Goal: Information Seeking & Learning: Find specific page/section

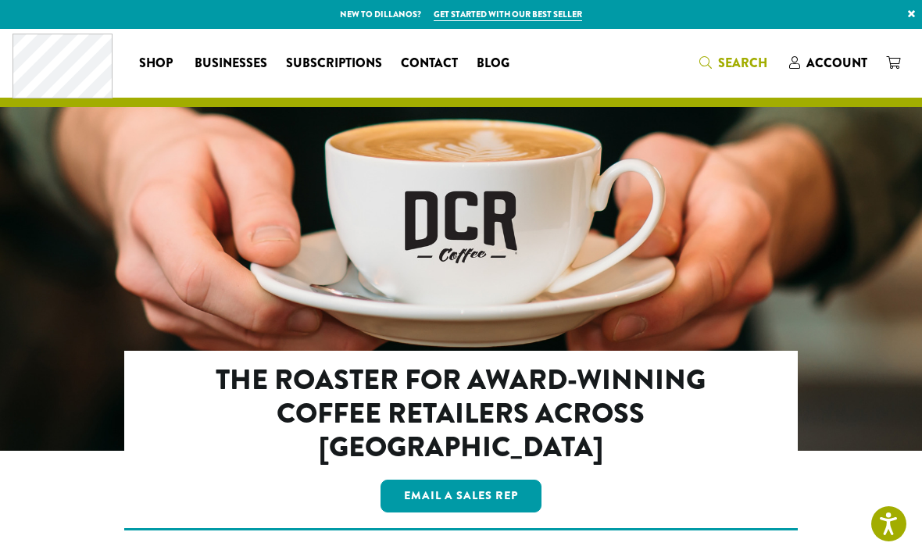
click at [763, 55] on span "Search" at bounding box center [742, 63] width 49 height 18
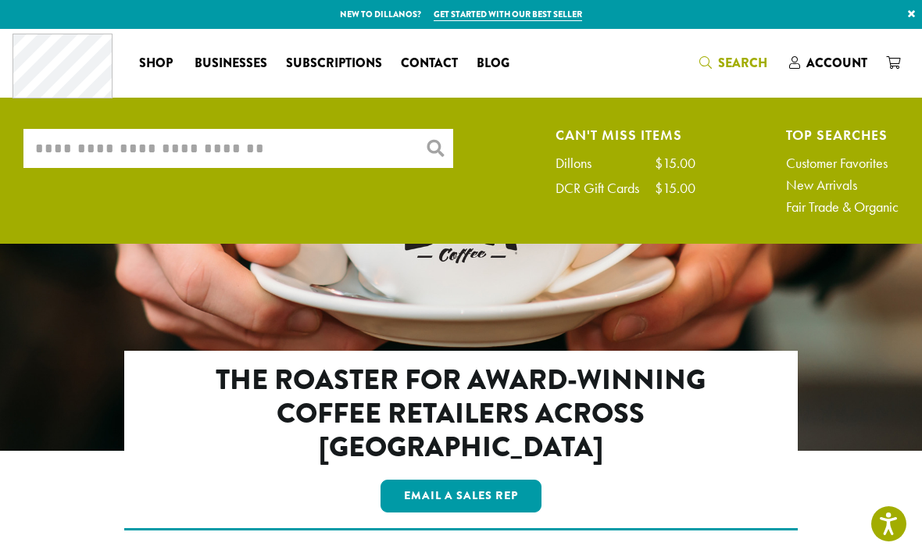
click at [302, 154] on input "What are you searching for?" at bounding box center [238, 148] width 430 height 39
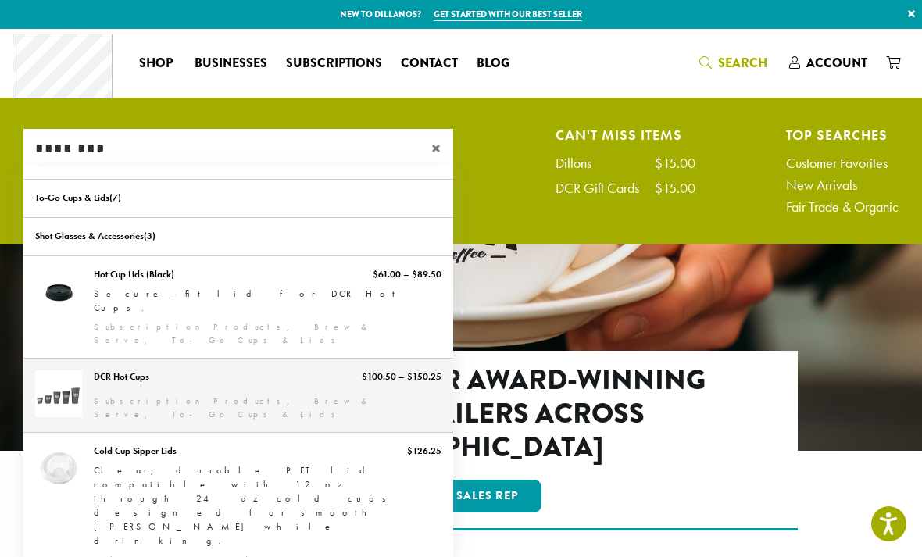
type input "********"
click at [245, 359] on link "DCR Hot Cups" at bounding box center [238, 395] width 430 height 73
click at [302, 359] on link "DCR Hot Cups" at bounding box center [238, 395] width 430 height 73
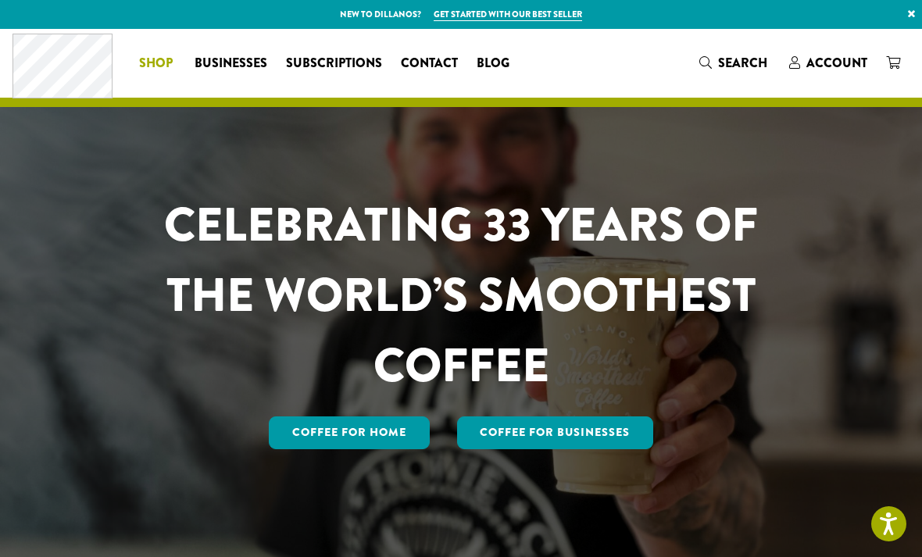
click at [176, 70] on link "Shop" at bounding box center [157, 63] width 55 height 25
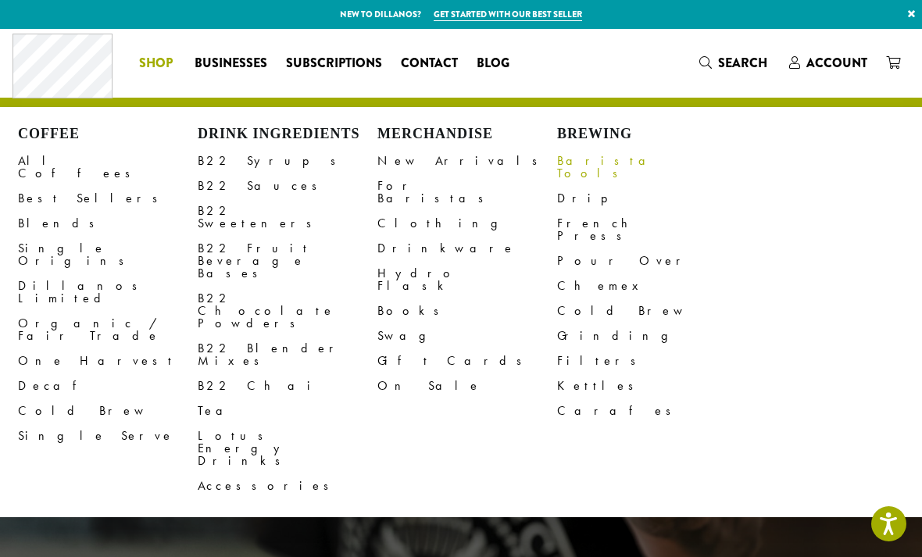
click at [581, 163] on link "Barista Tools" at bounding box center [647, 167] width 180 height 38
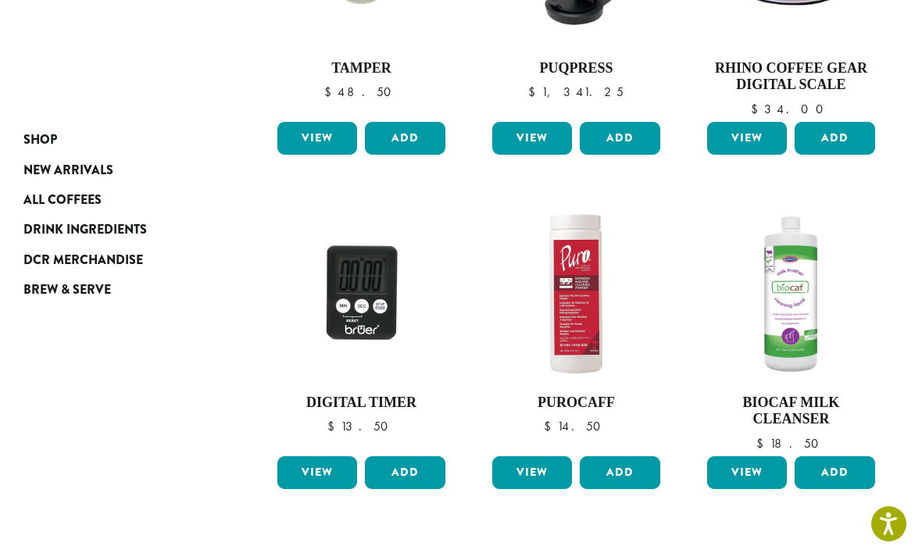
scroll to position [1131, 0]
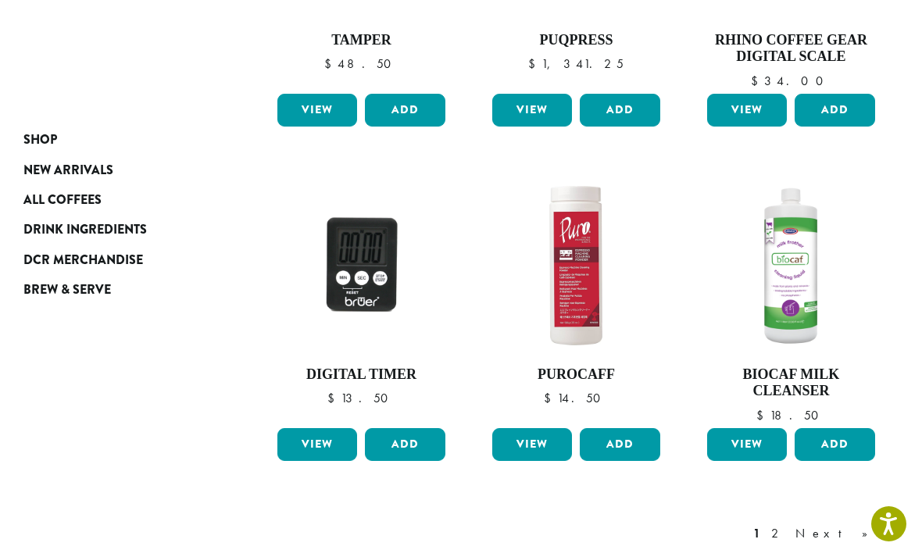
click at [854, 522] on div "1 2 Next »" at bounding box center [818, 549] width 137 height 73
click at [855, 524] on link "Next »" at bounding box center [837, 533] width 90 height 19
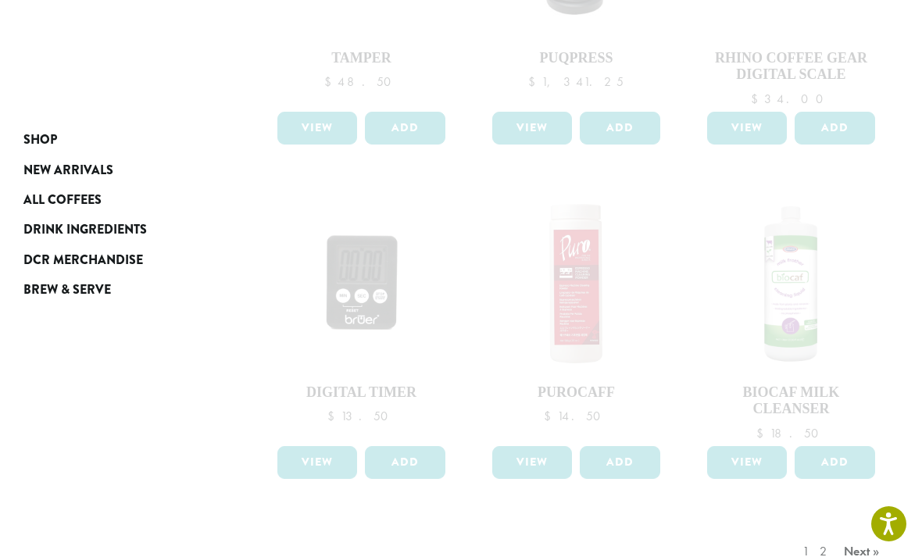
scroll to position [1114, 0]
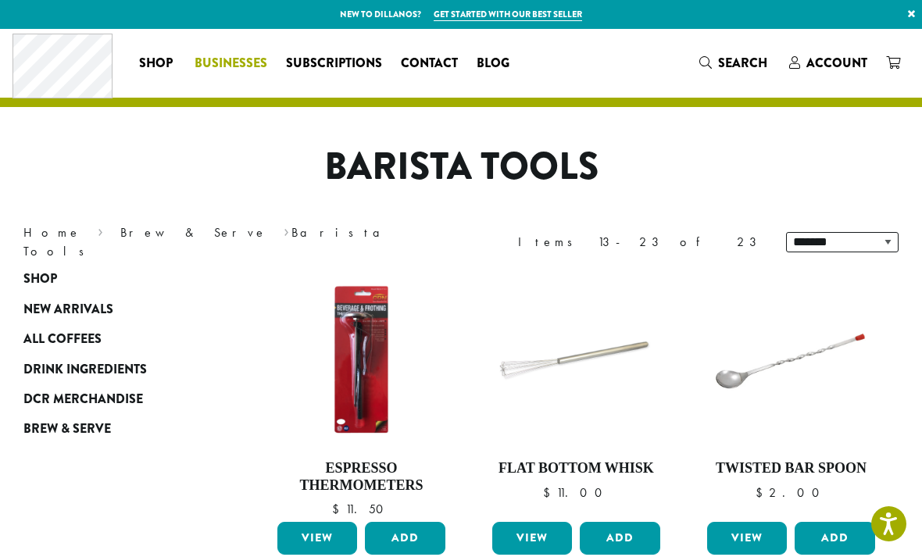
click at [241, 59] on span "Businesses" at bounding box center [231, 64] width 73 height 20
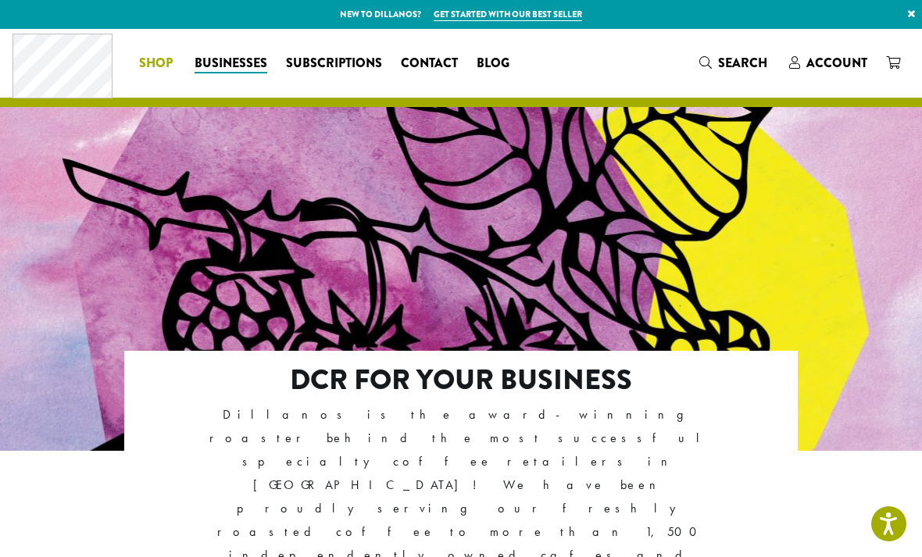
click at [156, 62] on span "Shop" at bounding box center [156, 64] width 34 height 20
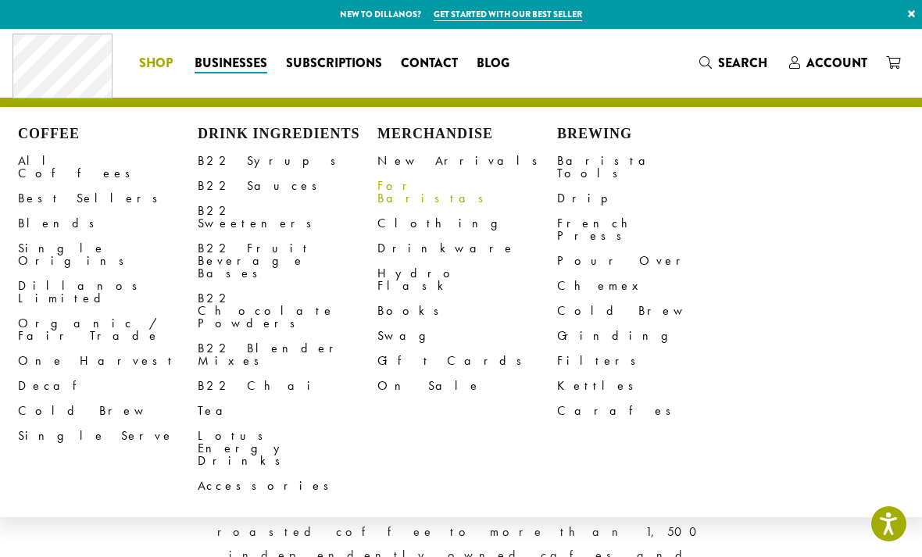
click at [420, 189] on link "For Baristas" at bounding box center [467, 193] width 180 height 38
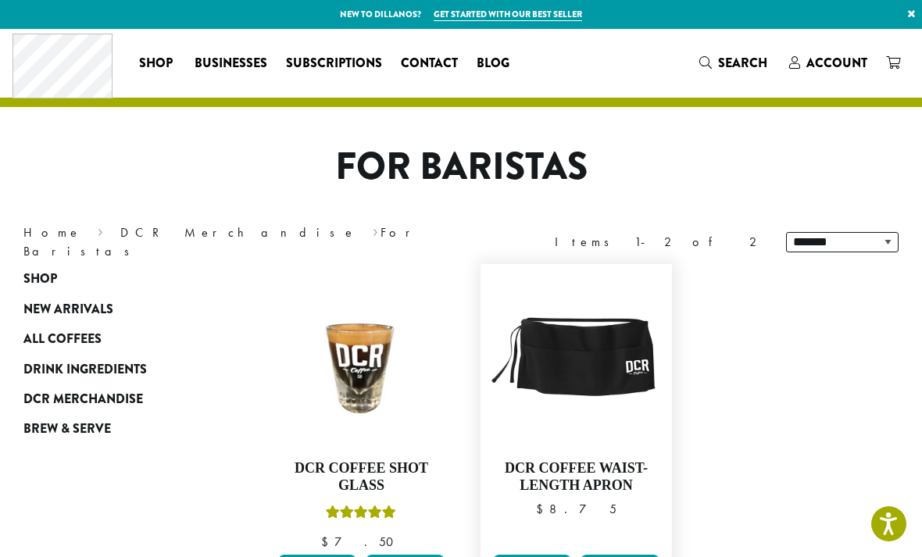
scroll to position [30, 0]
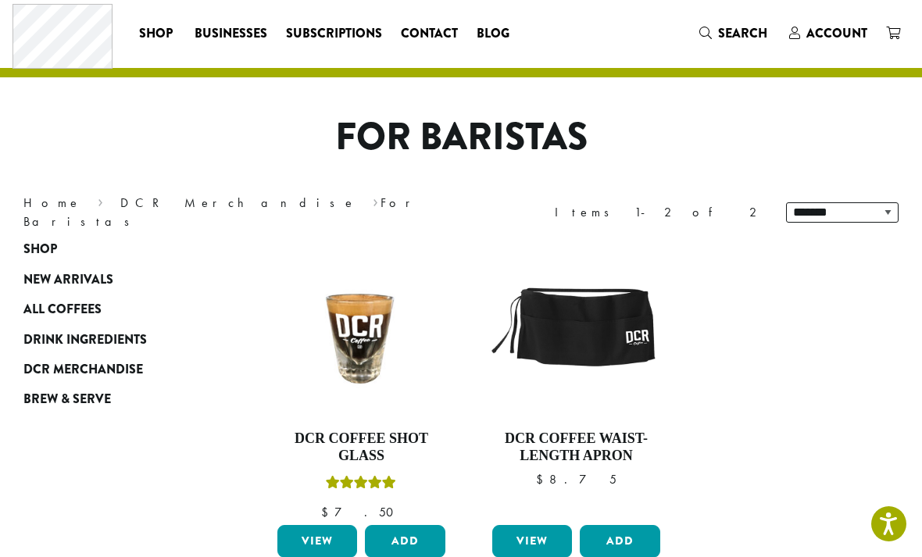
click at [746, 47] on div "Coffee All Coffees Best Sellers Blends Single Origins Dillanos Limited Organic …" at bounding box center [461, 33] width 897 height 65
click at [746, 44] on span "Search" at bounding box center [733, 34] width 68 height 20
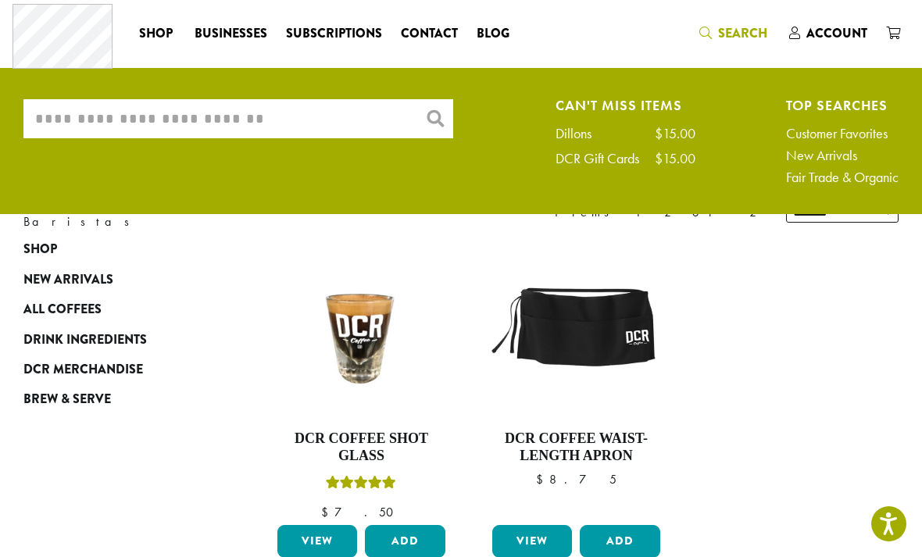
click at [378, 121] on input "What are you searching for?" at bounding box center [238, 118] width 430 height 39
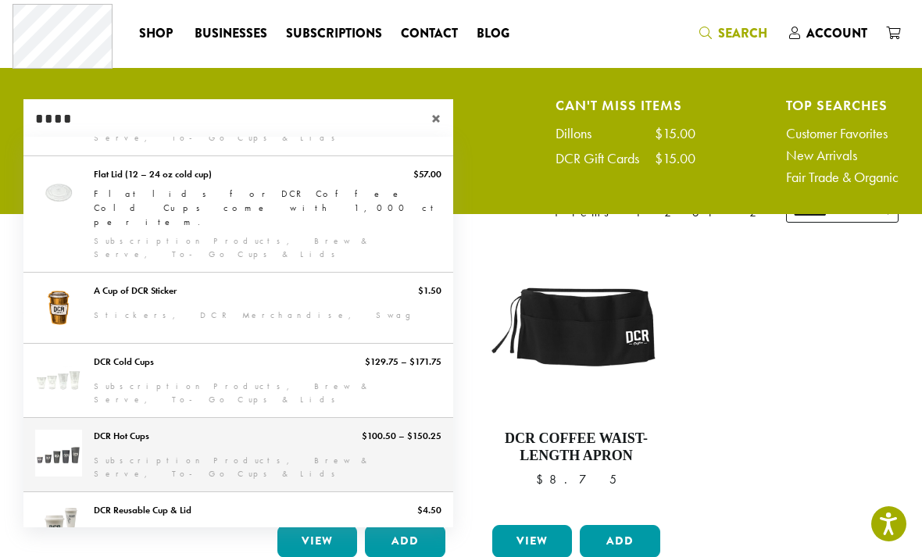
scroll to position [388, 0]
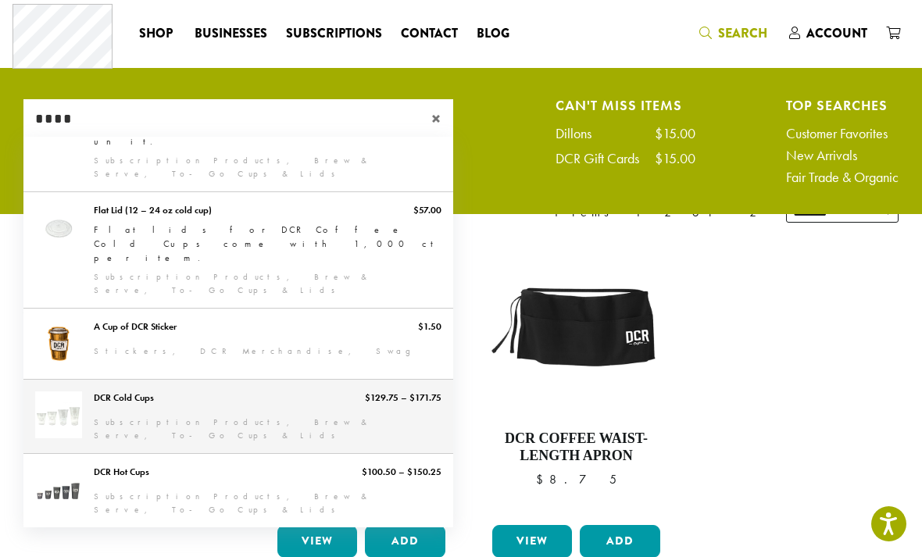
type input "****"
click at [80, 380] on link "DCR Cold Cups" at bounding box center [238, 416] width 430 height 73
click at [80, 237] on link "Shop" at bounding box center [115, 249] width 184 height 30
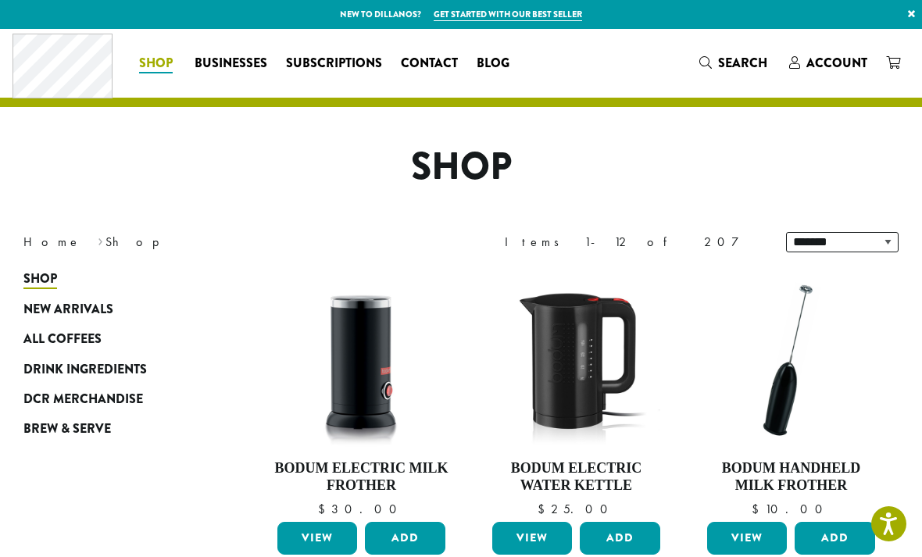
click at [151, 70] on span "Shop" at bounding box center [156, 64] width 34 height 20
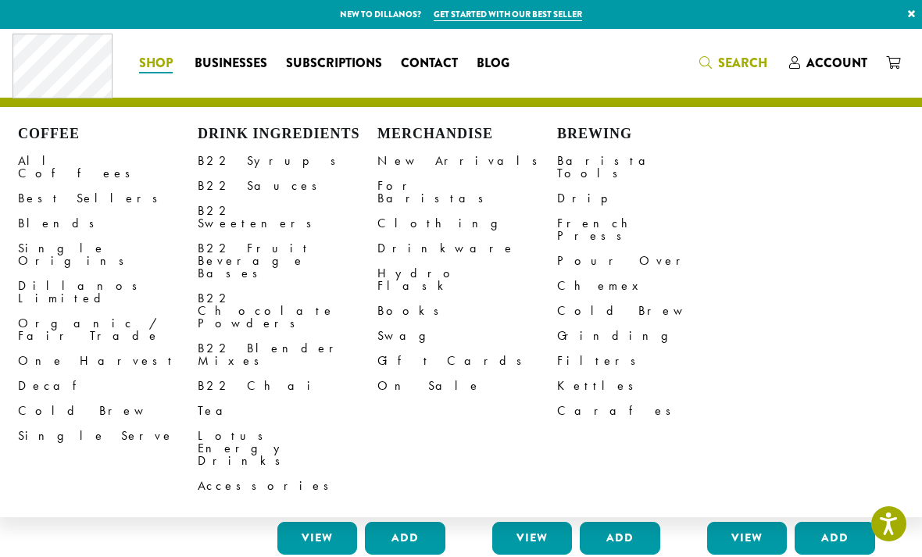
click at [740, 69] on span "Search" at bounding box center [742, 63] width 49 height 18
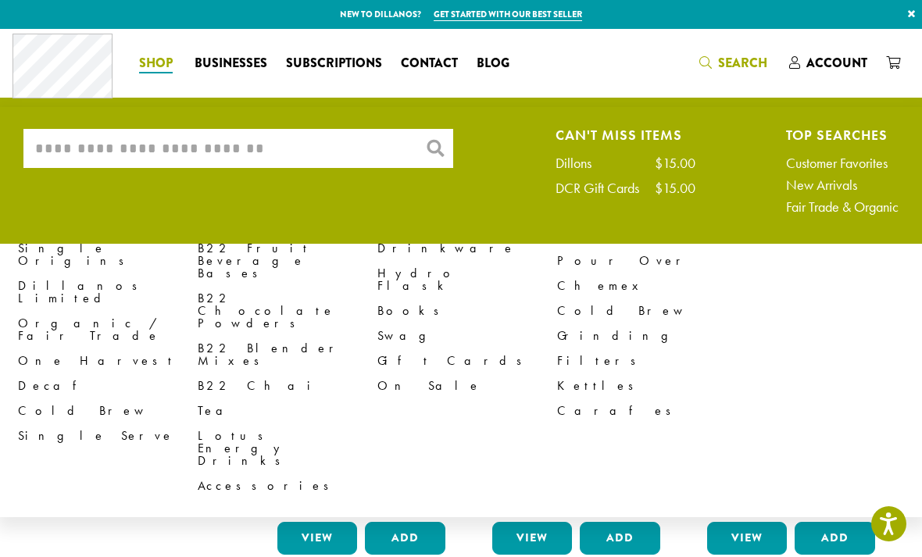
click at [326, 165] on input "What are you searching for?" at bounding box center [238, 148] width 430 height 39
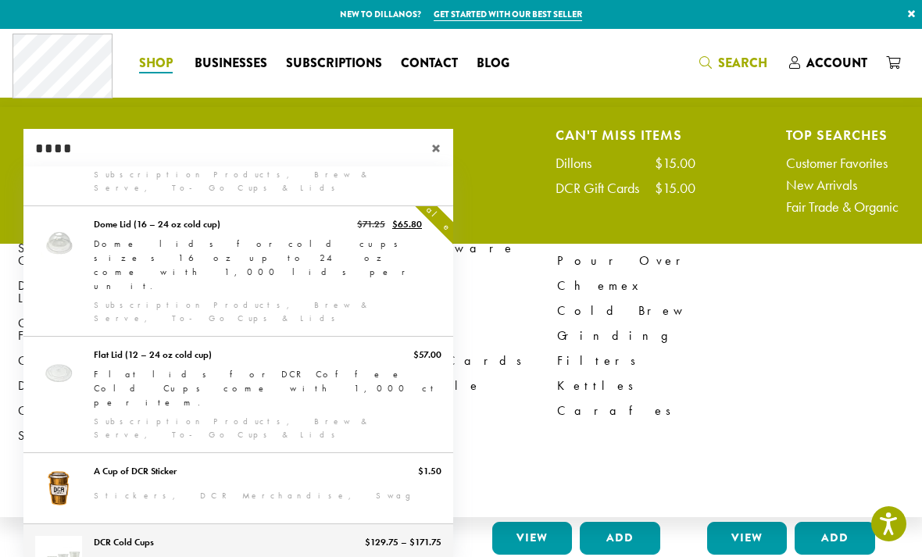
scroll to position [307, 0]
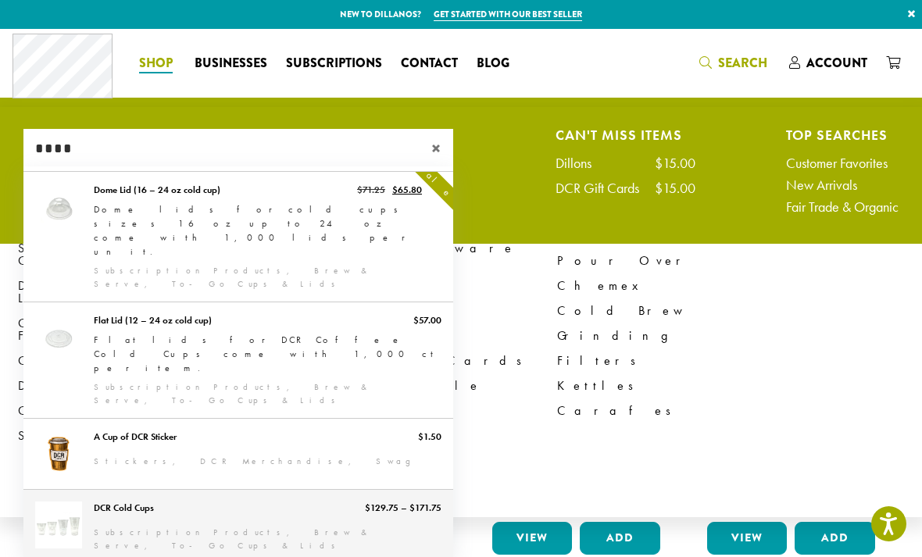
type input "****"
click at [213, 490] on link "DCR Cold Cups" at bounding box center [238, 526] width 430 height 73
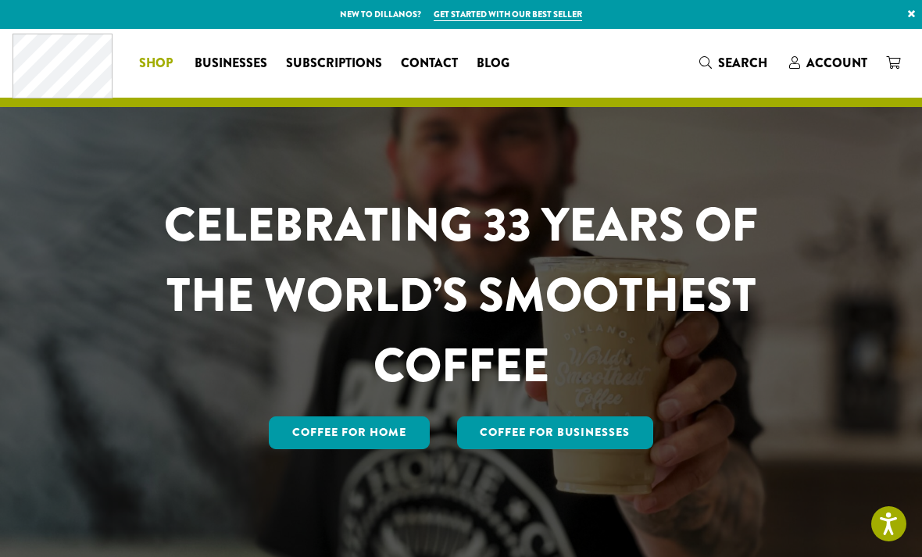
click at [148, 59] on span "Shop" at bounding box center [156, 64] width 34 height 20
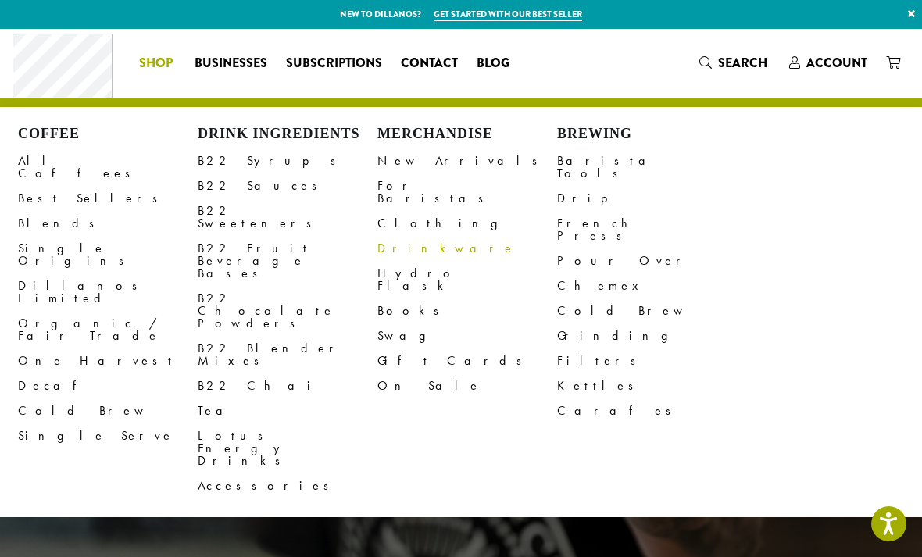
click at [392, 236] on link "Drinkware" at bounding box center [467, 248] width 180 height 25
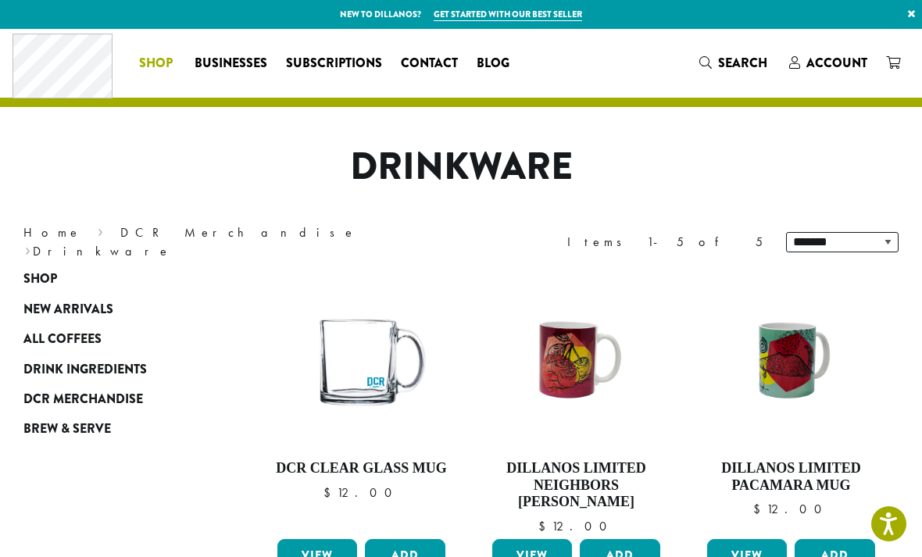
click at [177, 63] on link "Shop" at bounding box center [157, 63] width 55 height 25
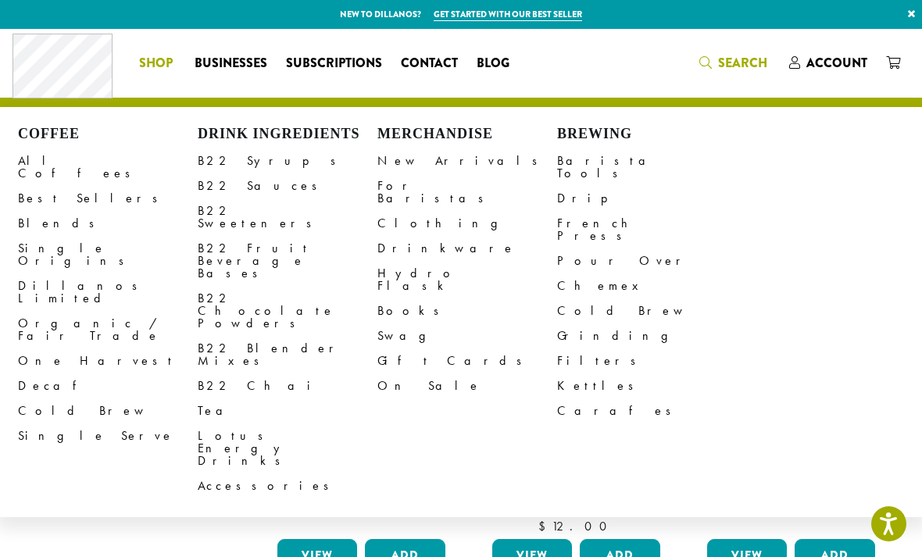
click at [729, 72] on span "Search" at bounding box center [742, 63] width 49 height 18
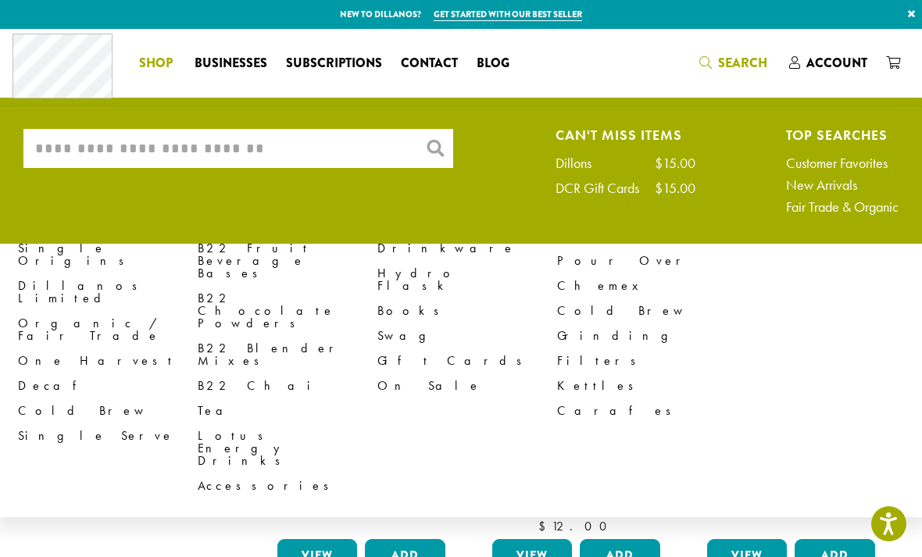
click at [286, 162] on input "What are you searching for?" at bounding box center [238, 148] width 430 height 39
type input "*"
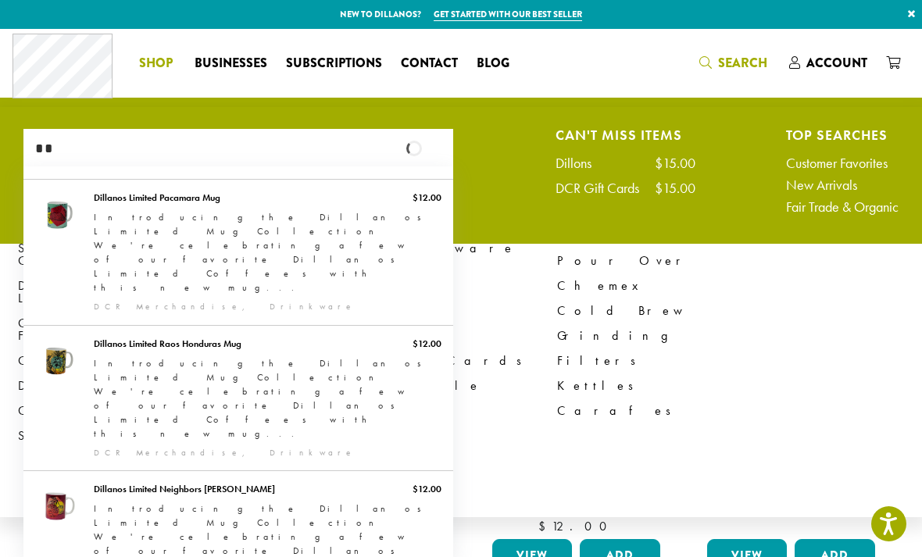
type input "*"
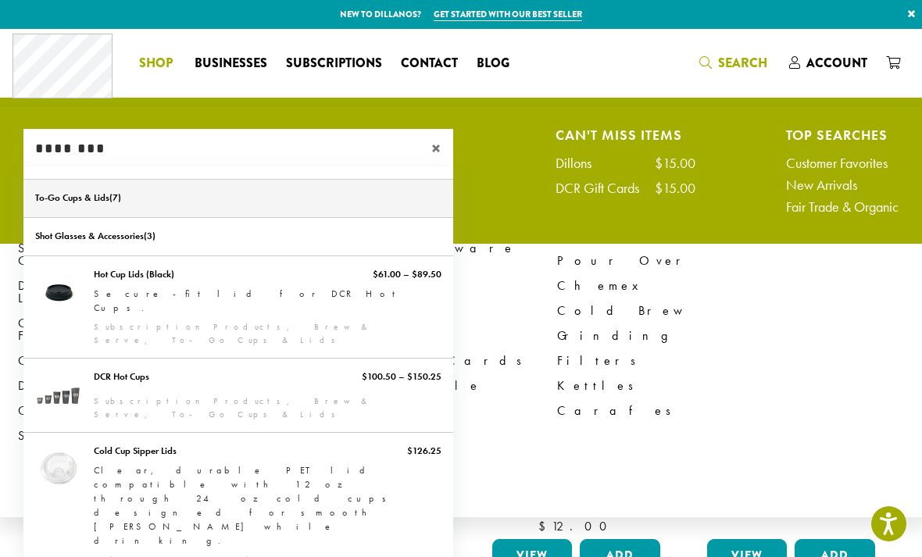
type input "********"
click at [112, 192] on link "To-Go Cups & Lids" at bounding box center [238, 199] width 430 height 38
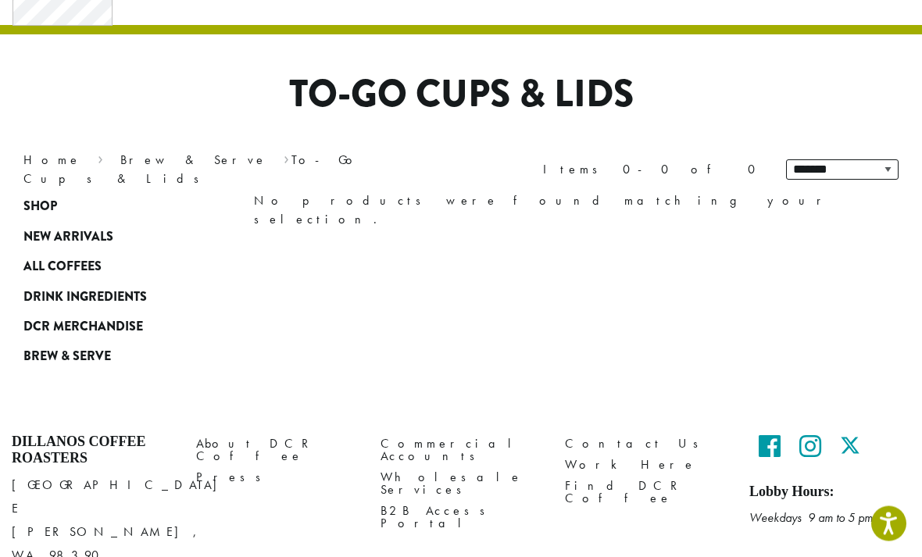
scroll to position [87, 0]
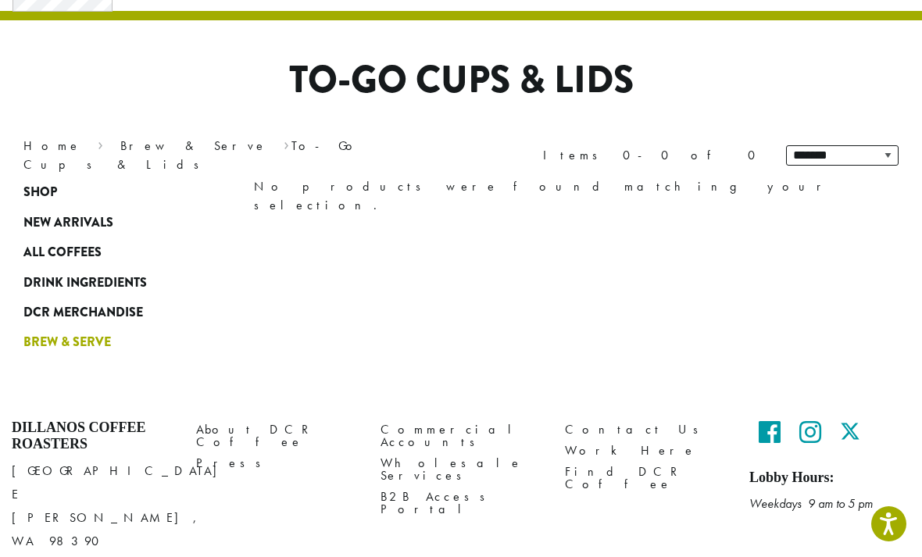
click at [71, 348] on span "Brew & Serve" at bounding box center [67, 343] width 88 height 20
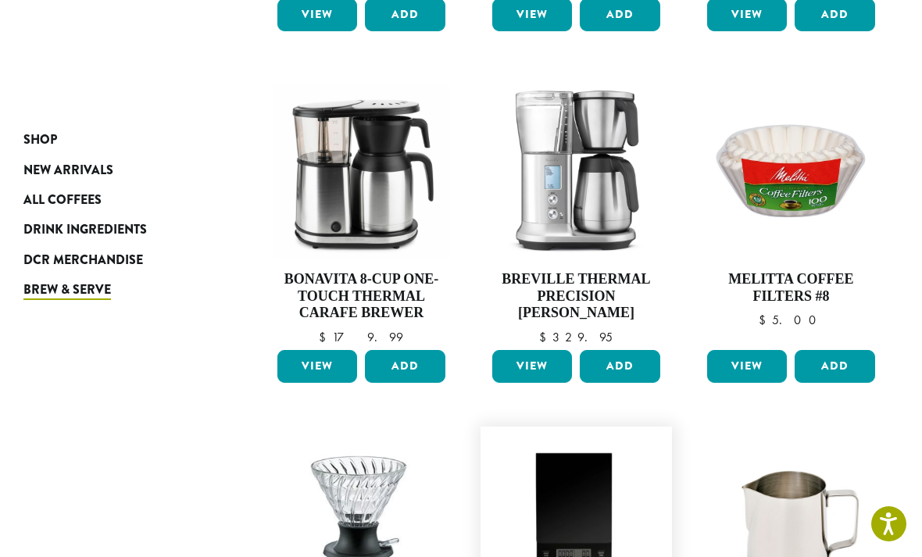
scroll to position [1299, 0]
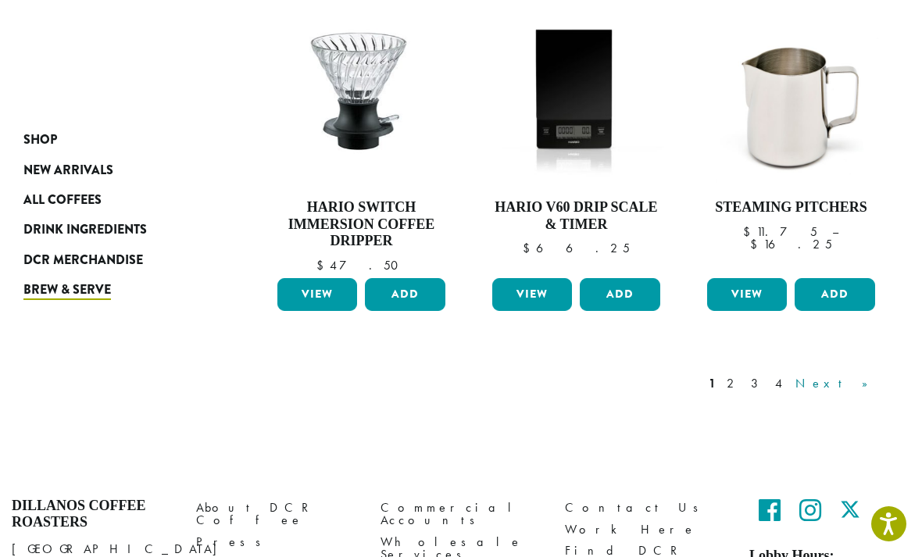
click at [871, 374] on link "Next »" at bounding box center [837, 383] width 90 height 19
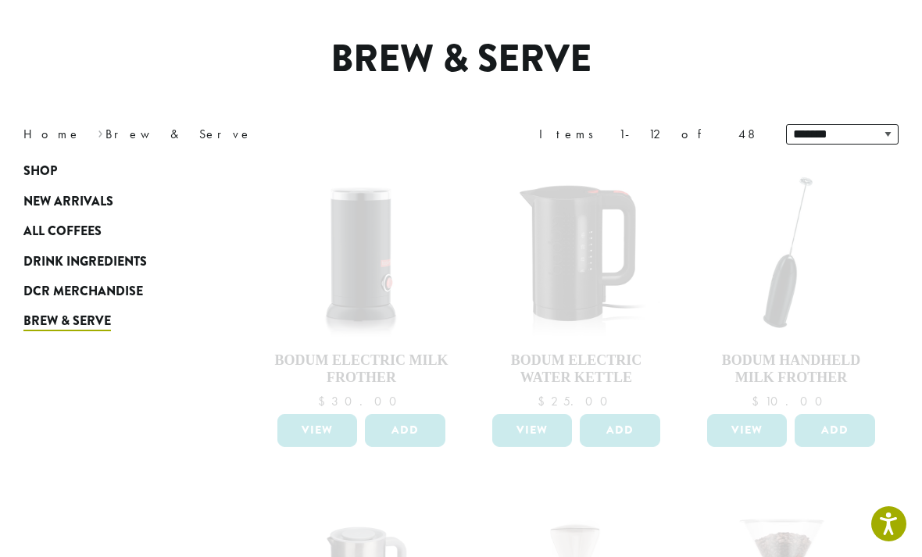
scroll to position [113, 0]
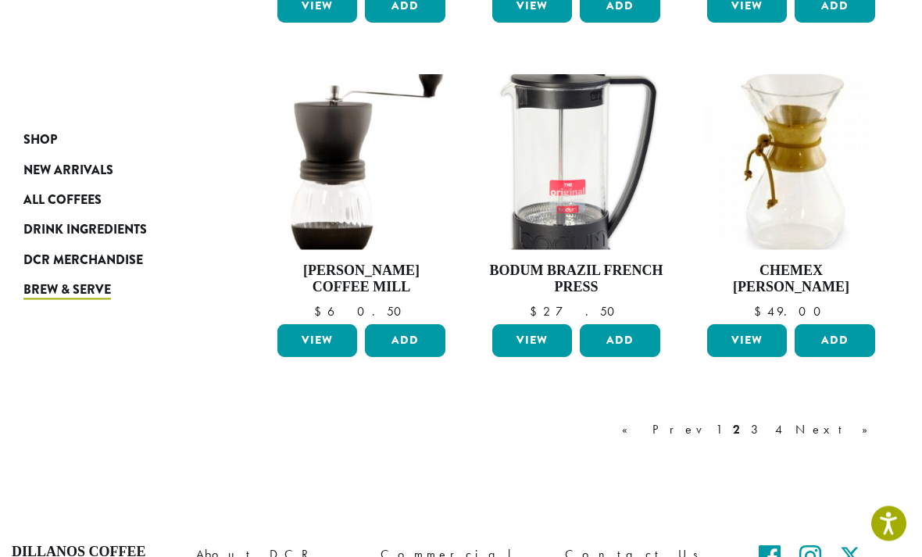
scroll to position [1235, 0]
click at [767, 420] on link "3" at bounding box center [758, 429] width 20 height 19
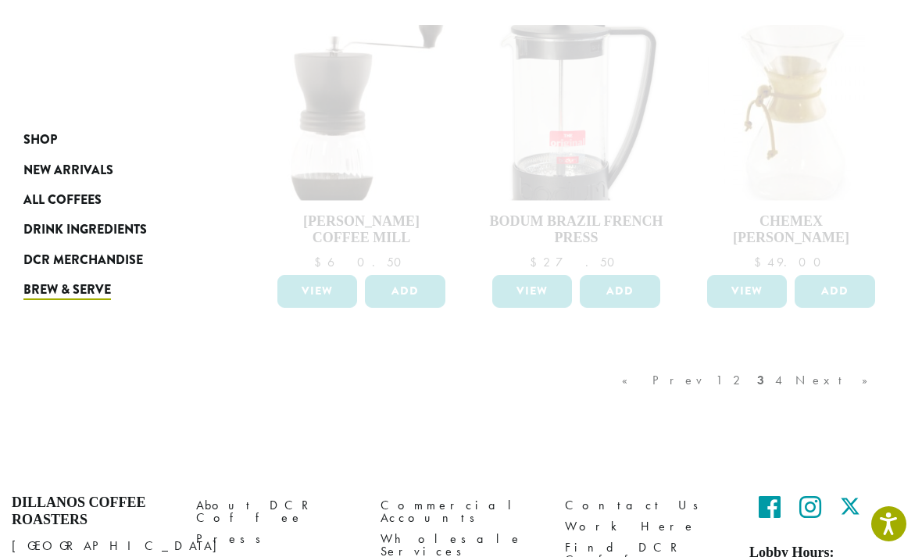
scroll to position [1285, 0]
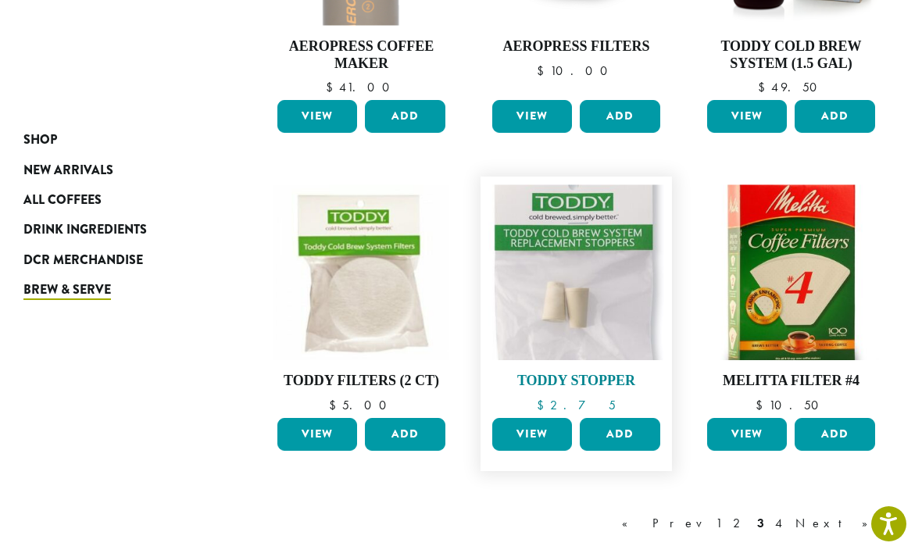
scroll to position [1290, 0]
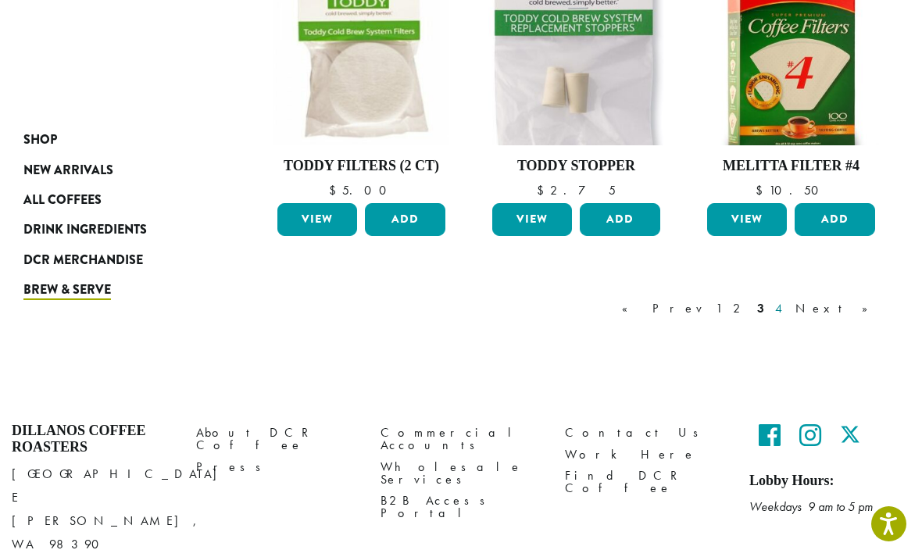
click at [788, 309] on link "4" at bounding box center [780, 308] width 16 height 19
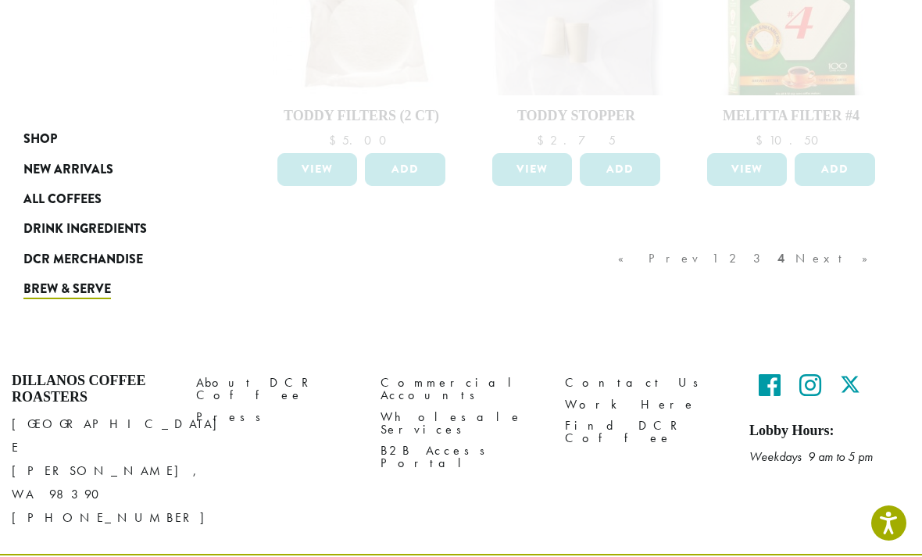
scroll to position [1340, 0]
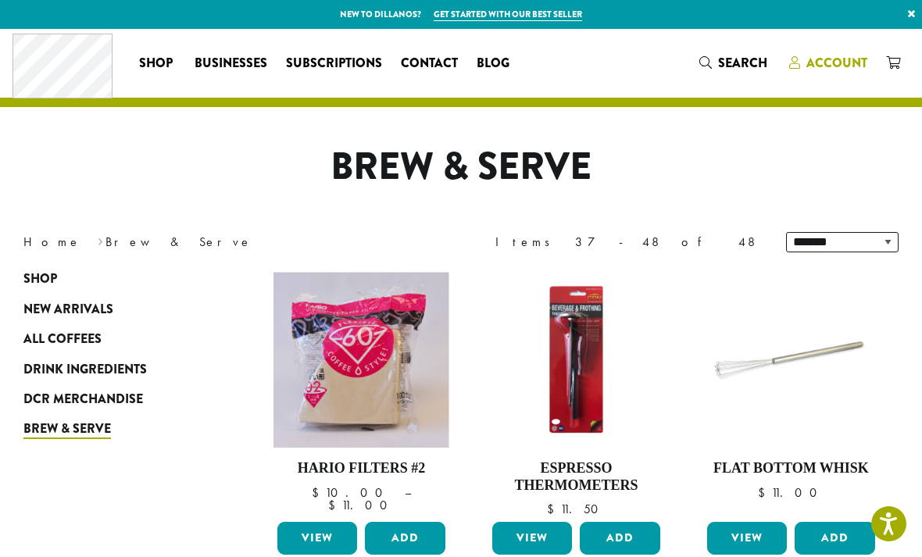
click at [852, 56] on span "Account" at bounding box center [837, 63] width 61 height 18
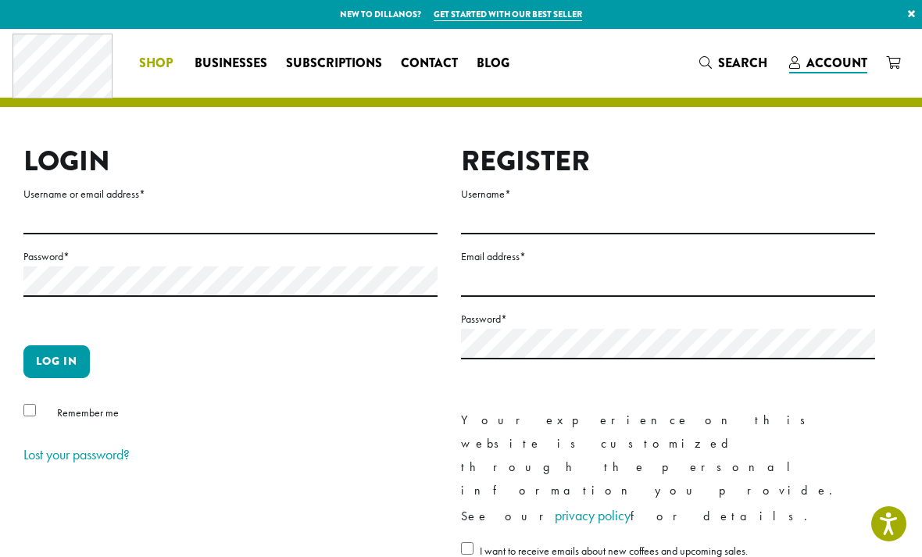
click at [159, 66] on span "Shop" at bounding box center [156, 64] width 34 height 20
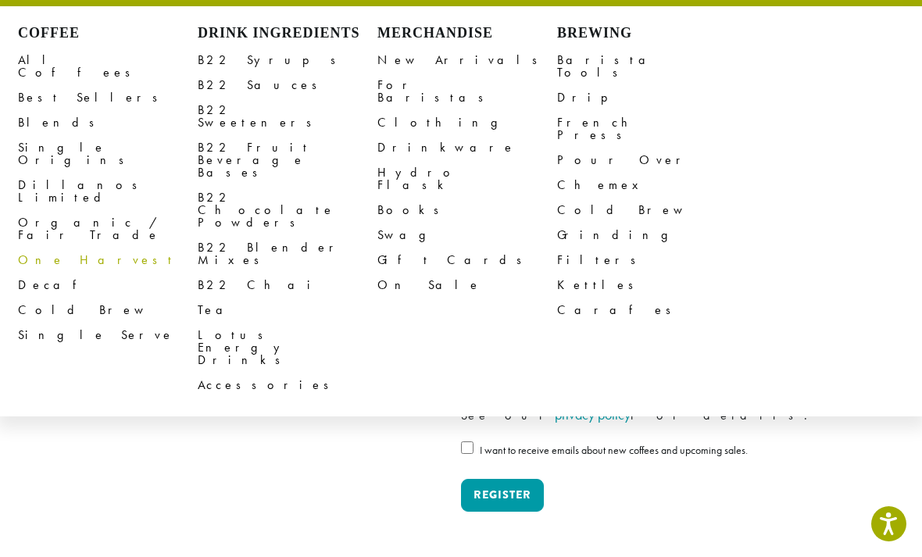
scroll to position [76, 0]
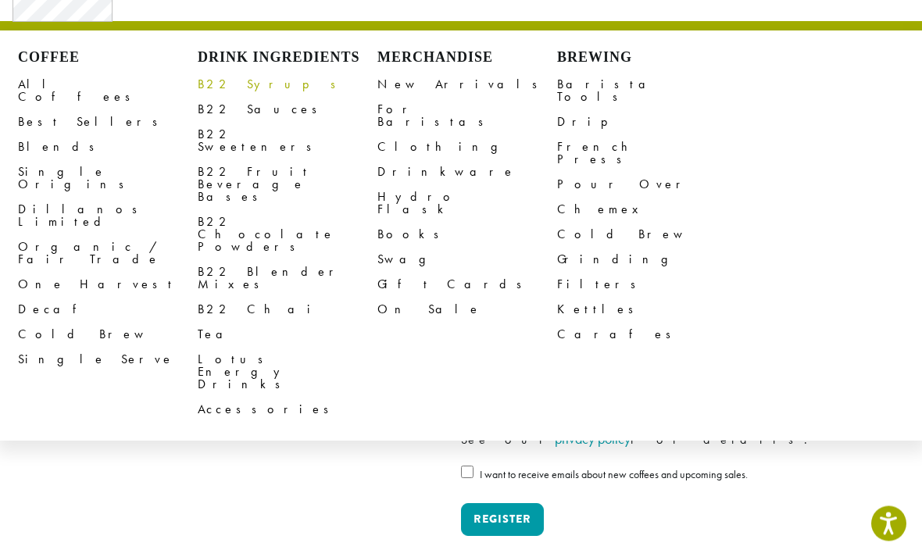
click at [234, 91] on link "B22 Syrups" at bounding box center [288, 85] width 180 height 25
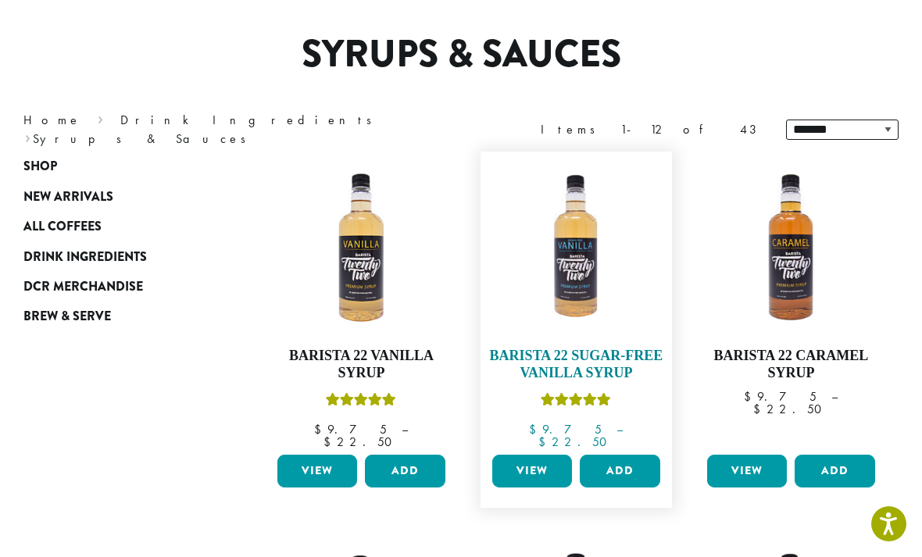
scroll to position [145, 0]
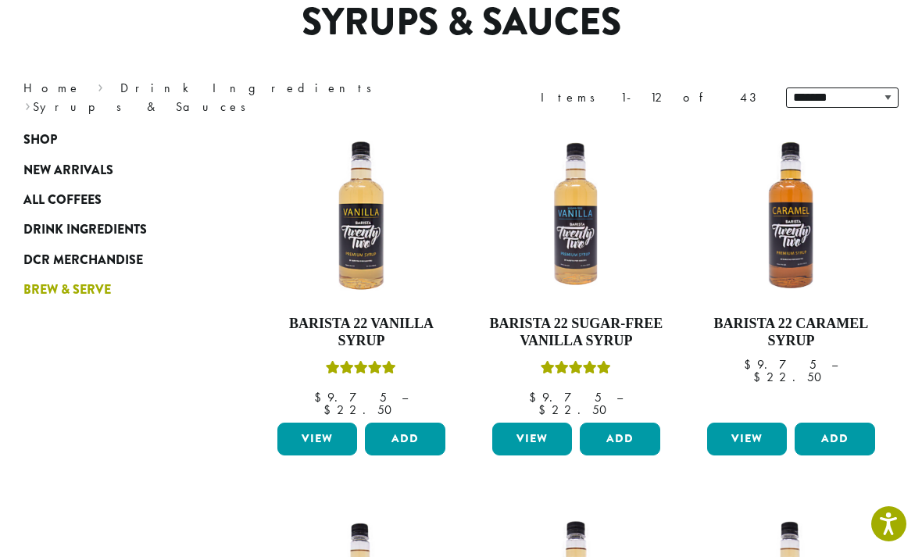
click at [70, 292] on span "Brew & Serve" at bounding box center [67, 291] width 88 height 20
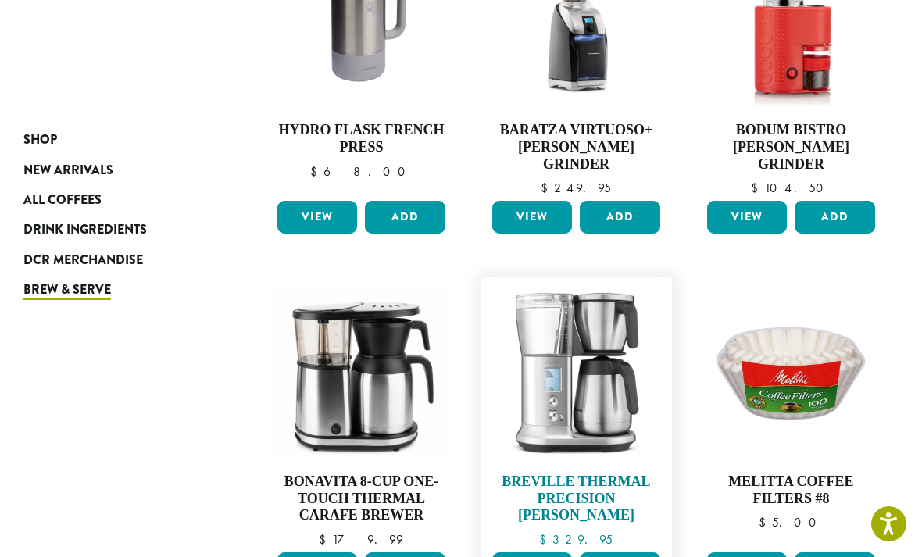
scroll to position [1355, 0]
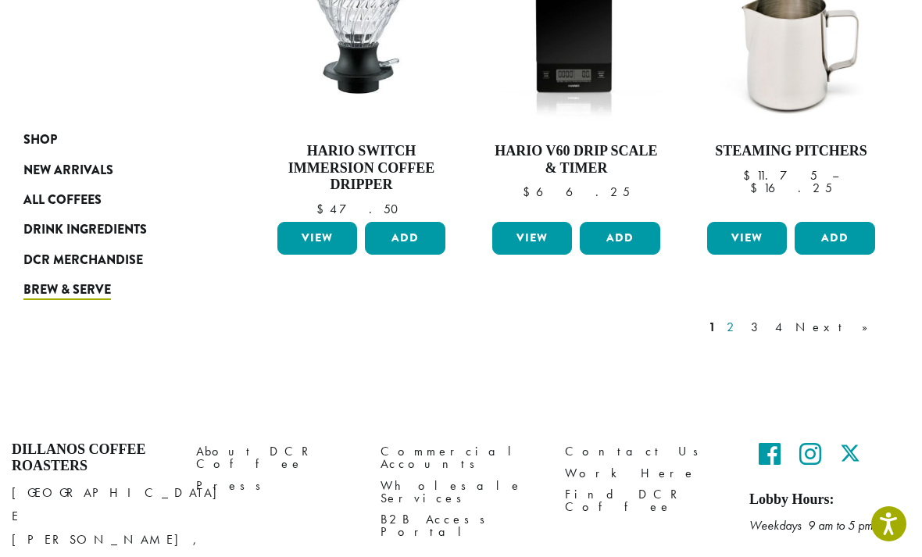
click at [743, 318] on link "2" at bounding box center [734, 327] width 20 height 19
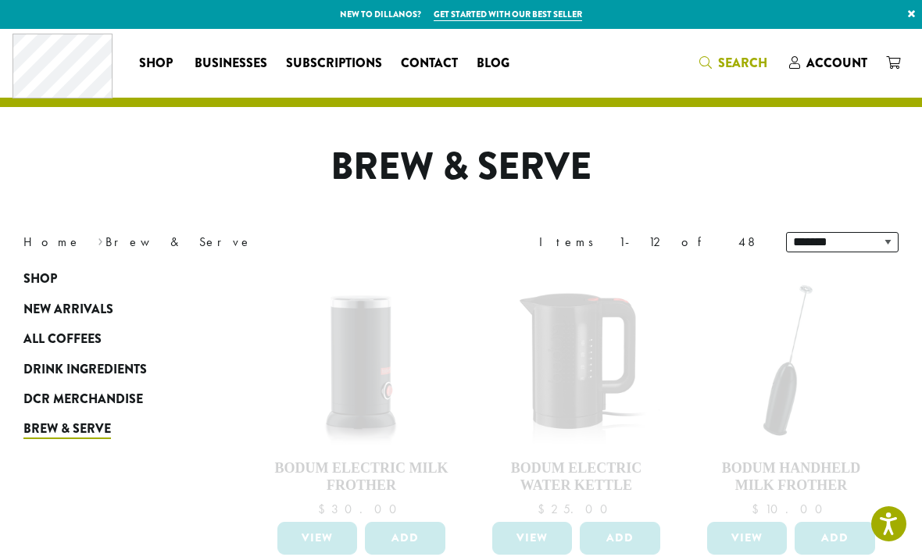
click at [738, 66] on span "Search" at bounding box center [742, 63] width 49 height 18
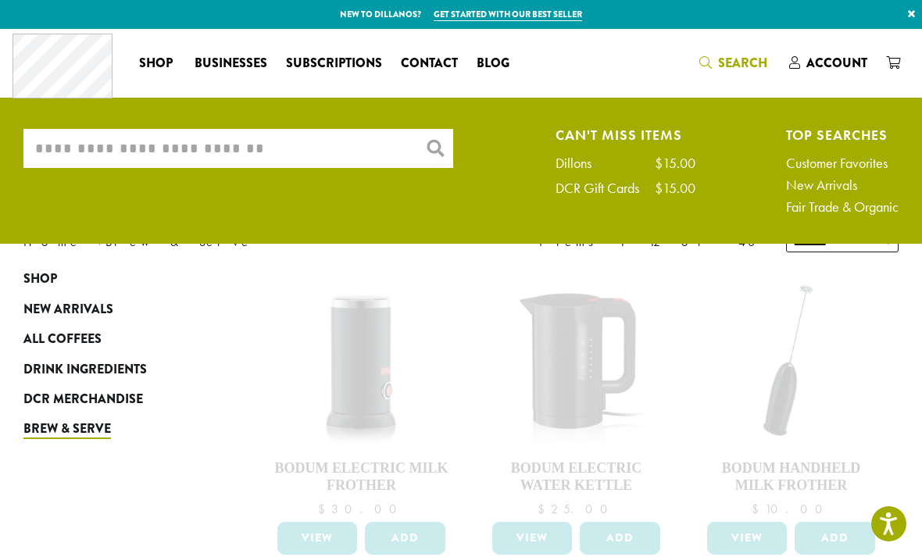
click at [349, 170] on div "What are you searching for? × Can't Miss Items Dillons $15.00 DCR Gift Cards $1…" at bounding box center [461, 175] width 899 height 93
click at [347, 159] on input "What are you searching for?" at bounding box center [238, 148] width 430 height 39
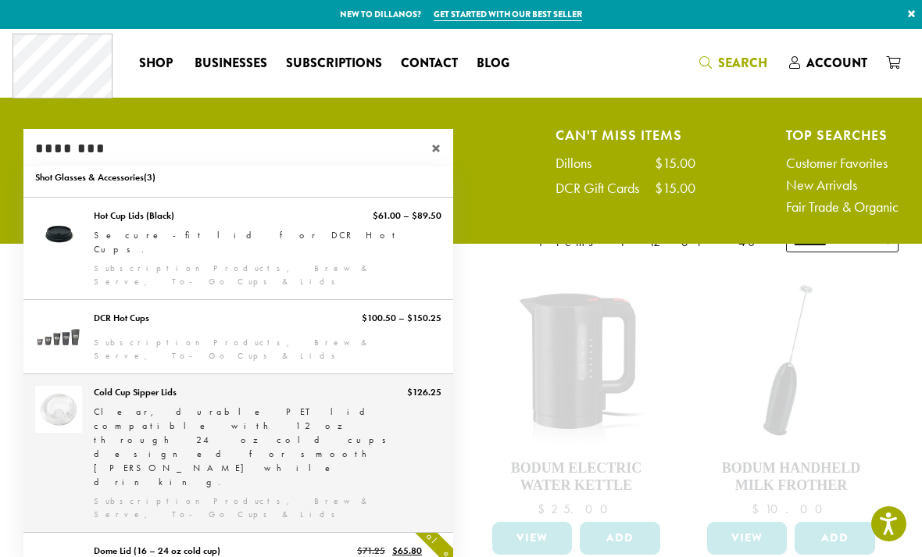
scroll to position [13, 0]
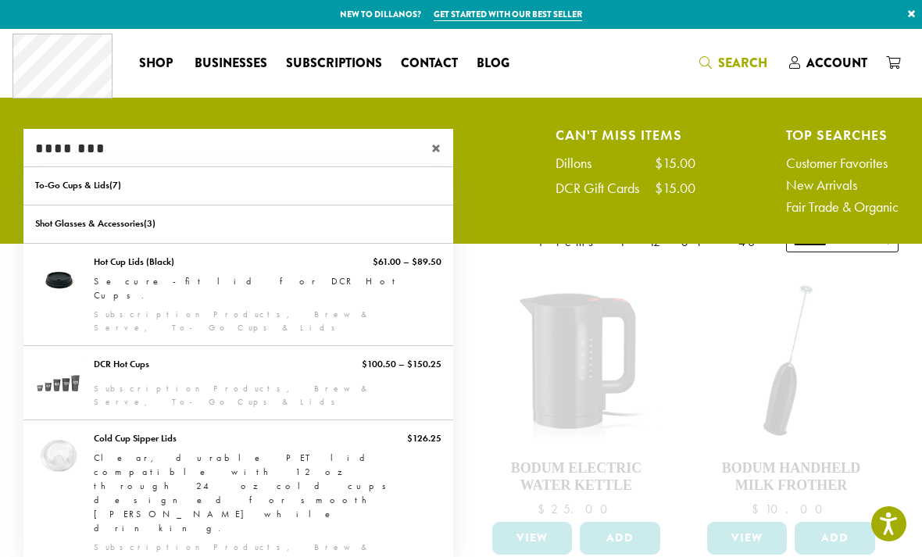
type input "********"
click at [437, 148] on span "×" at bounding box center [442, 148] width 22 height 19
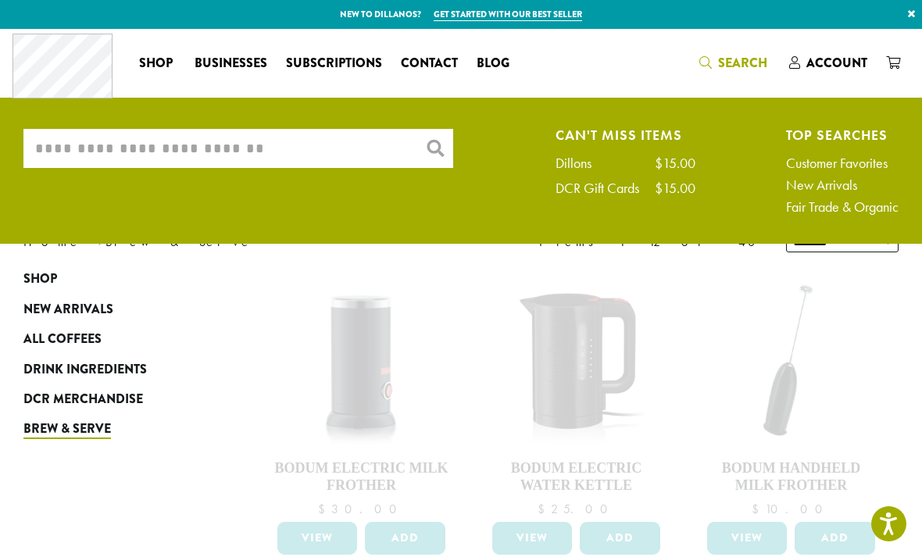
click at [326, 131] on input "What are you searching for?" at bounding box center [238, 148] width 430 height 39
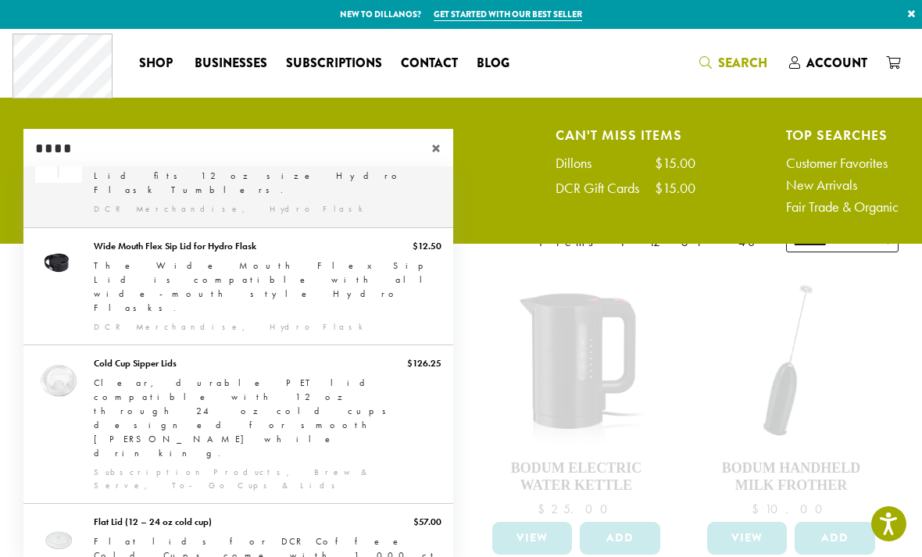
scroll to position [263, 0]
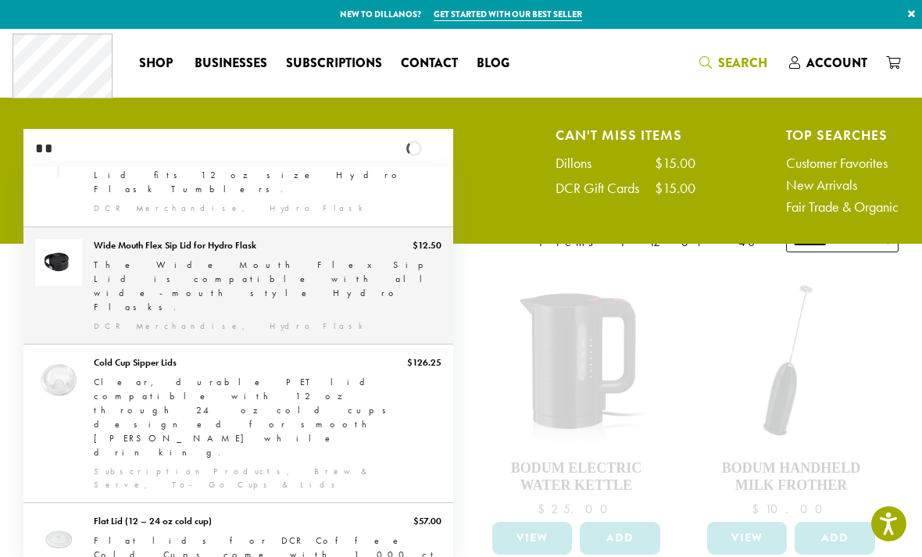
type input "*"
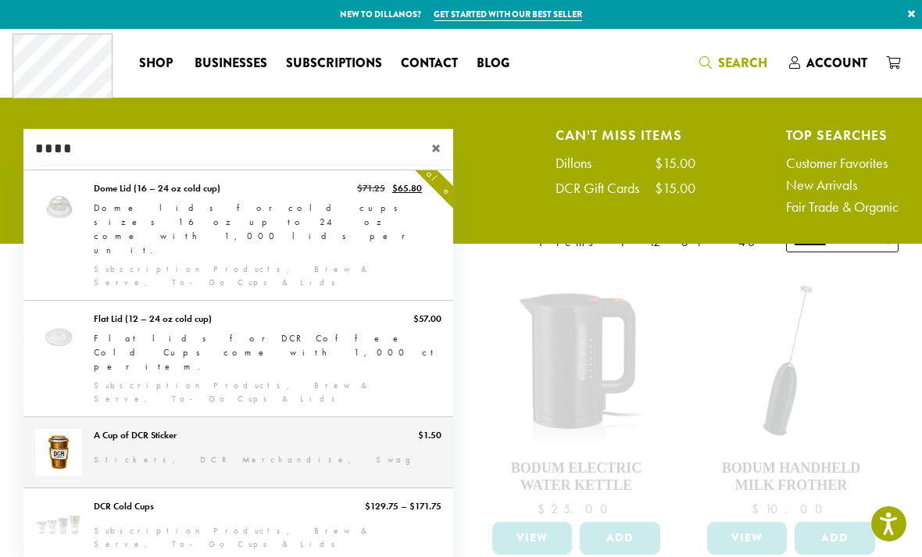
scroll to position [309, 0]
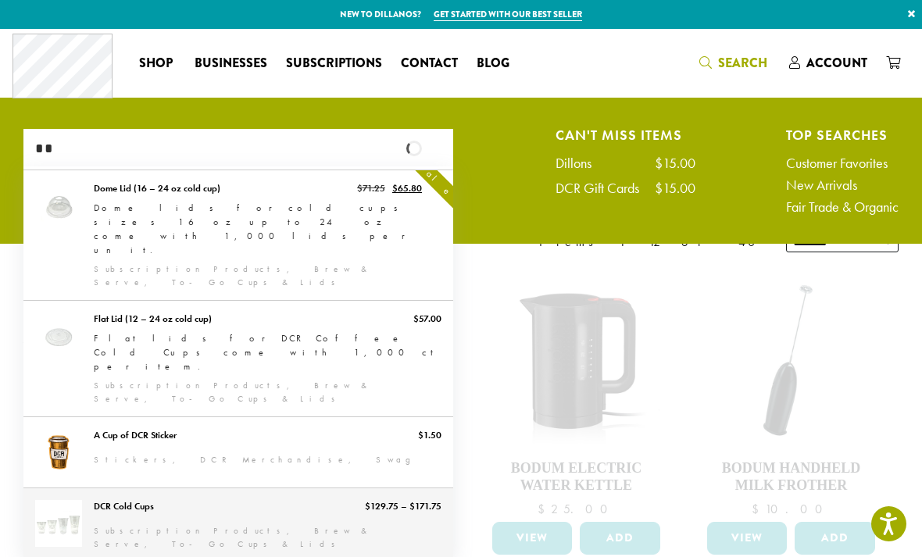
type input "*"
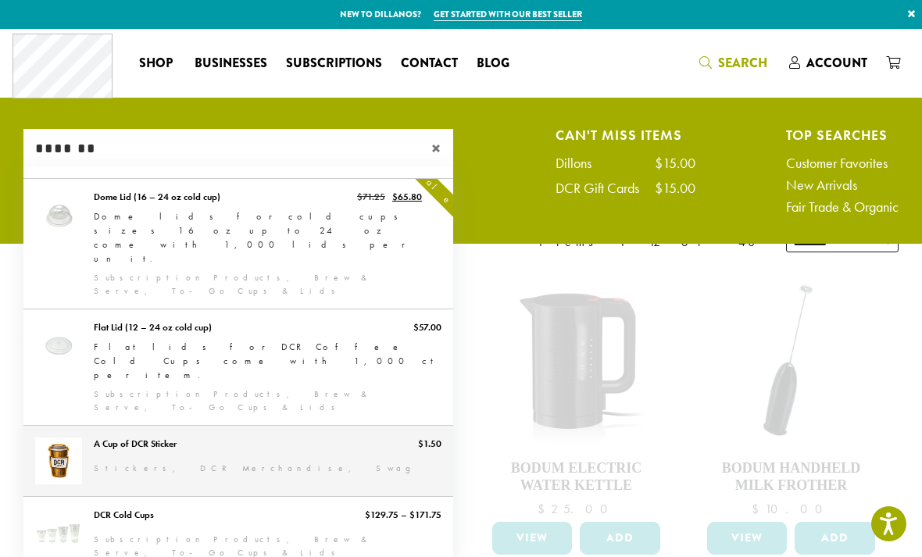
scroll to position [335, 0]
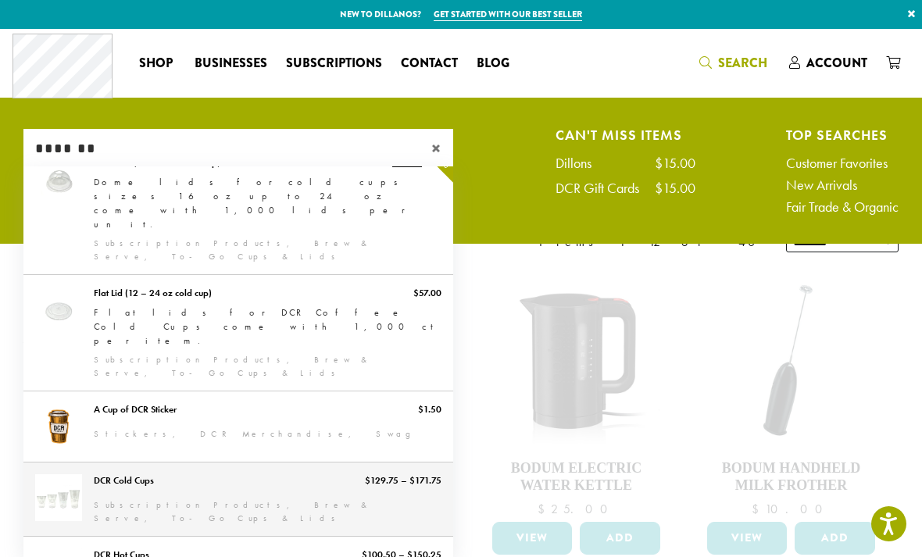
type input "*******"
click at [399, 463] on link "DCR Cold Cups" at bounding box center [238, 499] width 430 height 73
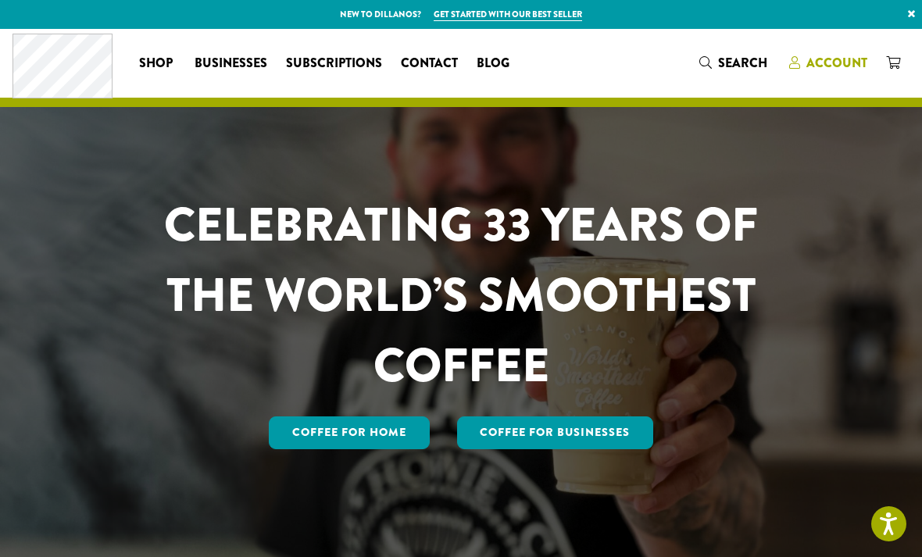
click at [844, 55] on span "Account" at bounding box center [837, 63] width 61 height 18
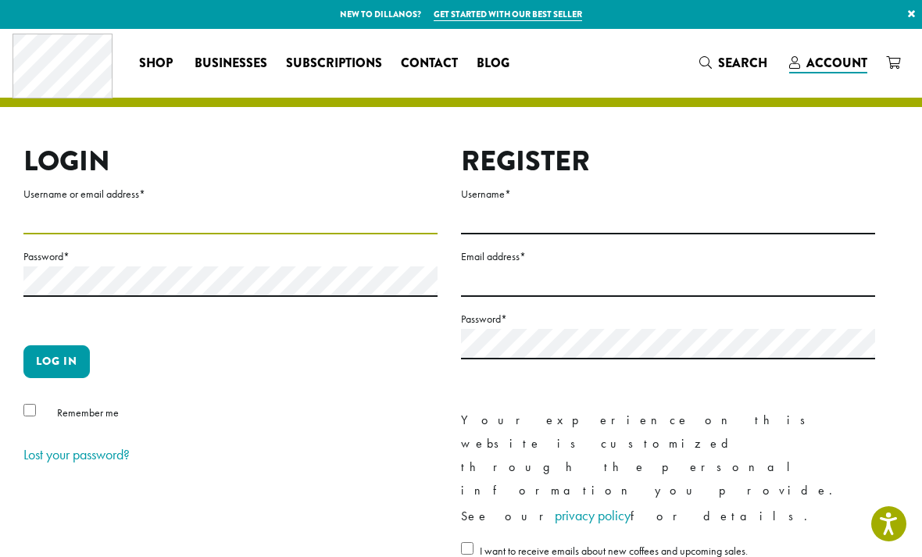
click at [91, 229] on input "Username or email address *" at bounding box center [230, 219] width 414 height 30
type input "**********"
click at [241, 217] on input "**********" at bounding box center [230, 219] width 414 height 30
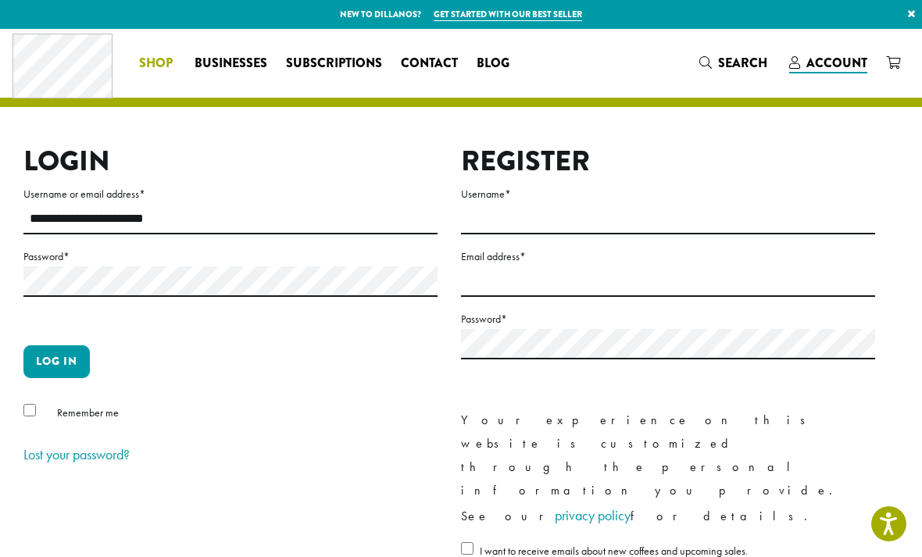
click at [171, 66] on span "Shop" at bounding box center [156, 64] width 34 height 20
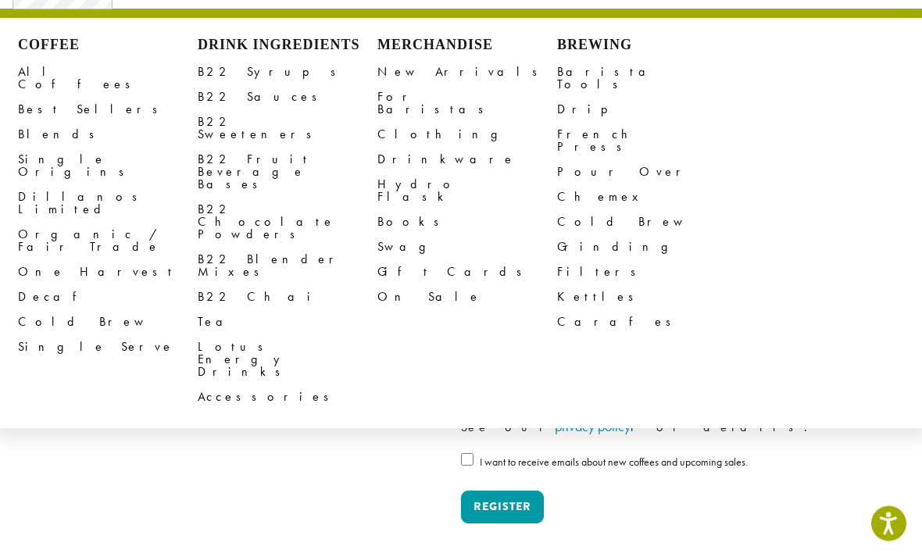
scroll to position [89, 0]
click at [70, 335] on link "Single Serve" at bounding box center [108, 347] width 180 height 25
